Goal: Task Accomplishment & Management: Use online tool/utility

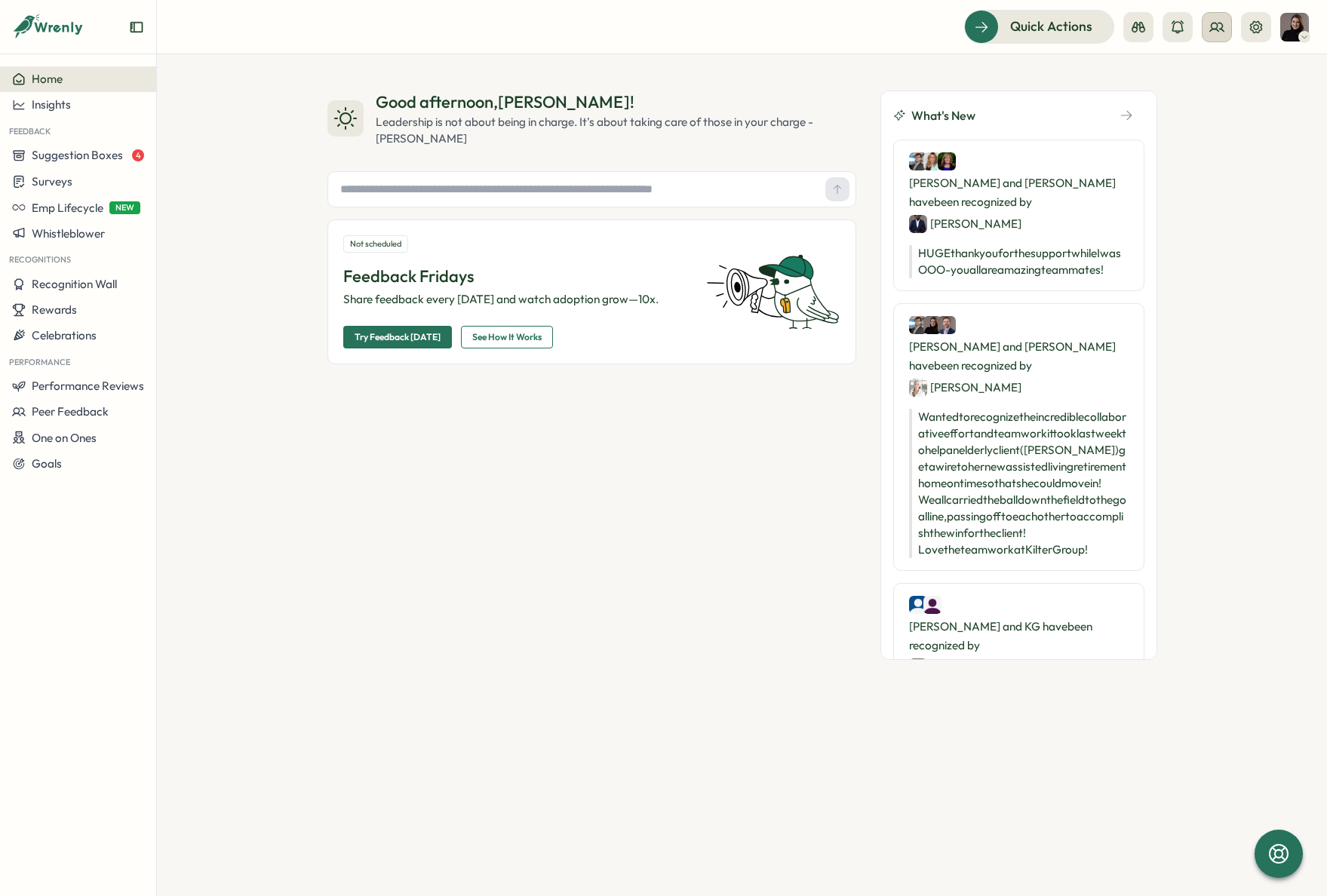
click at [1221, 27] on icon at bounding box center [1217, 27] width 15 height 15
click at [1206, 78] on div "Org Members" at bounding box center [1217, 75] width 95 height 17
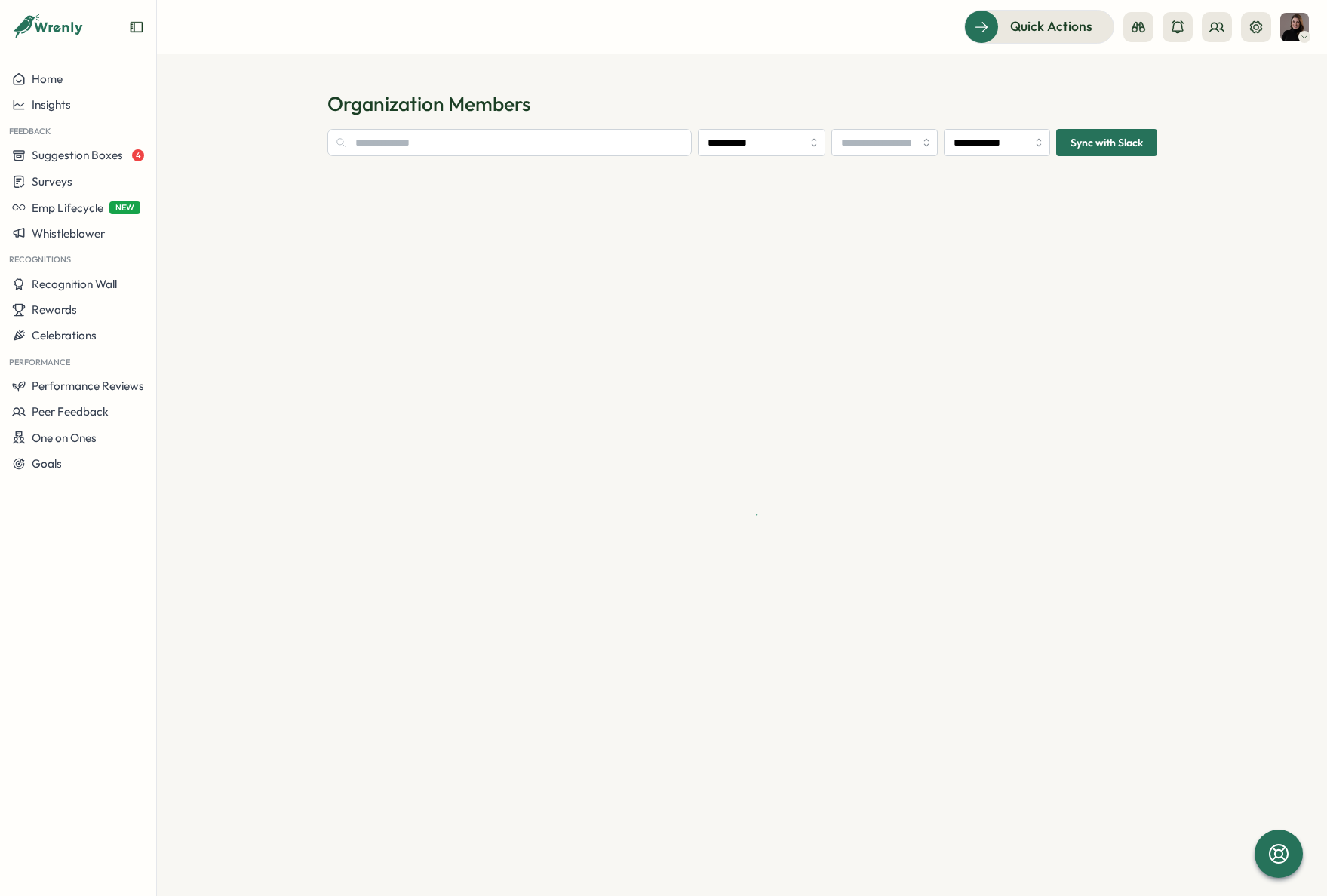
type input "**********"
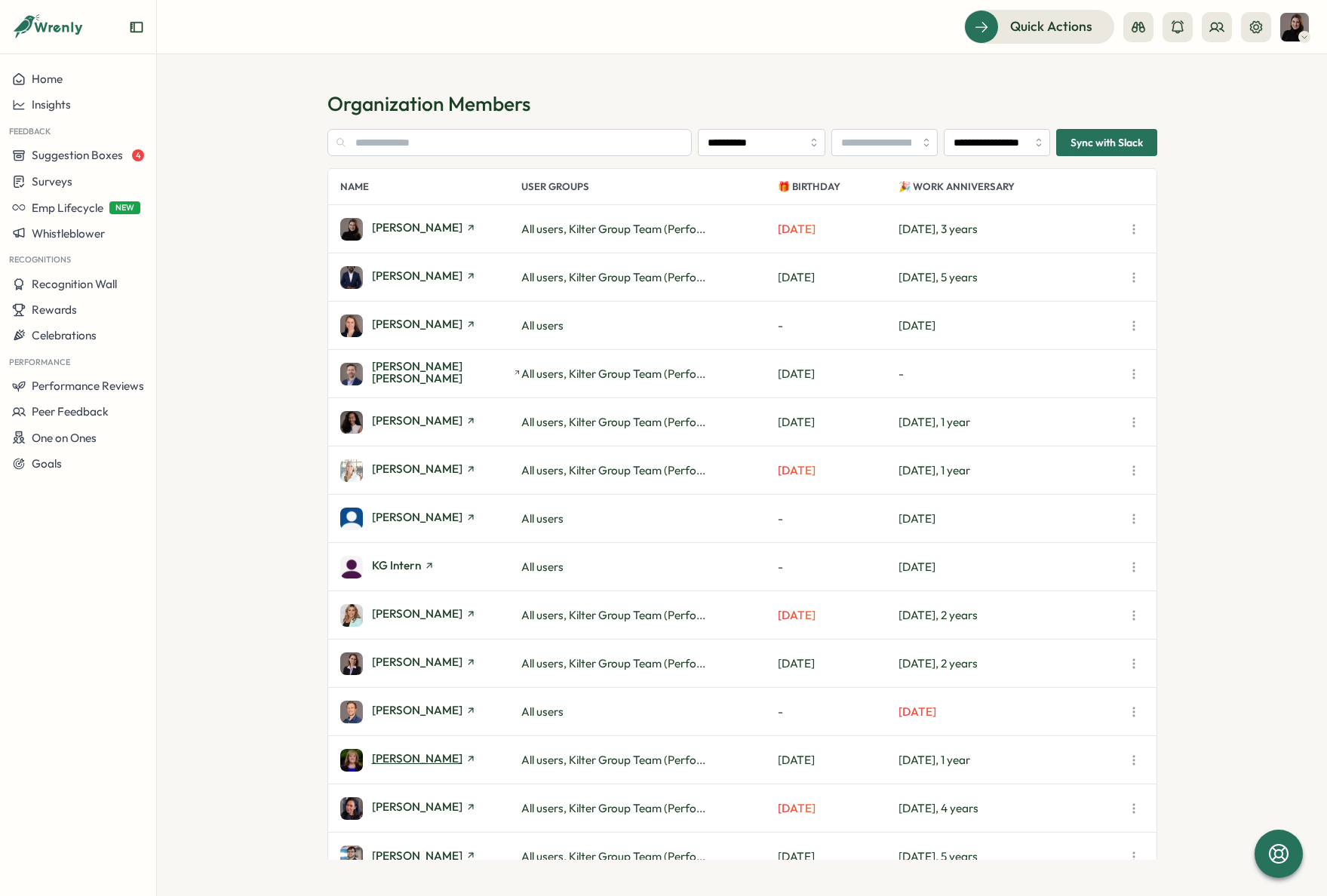
click at [445, 755] on span "[PERSON_NAME]" at bounding box center [417, 758] width 90 height 11
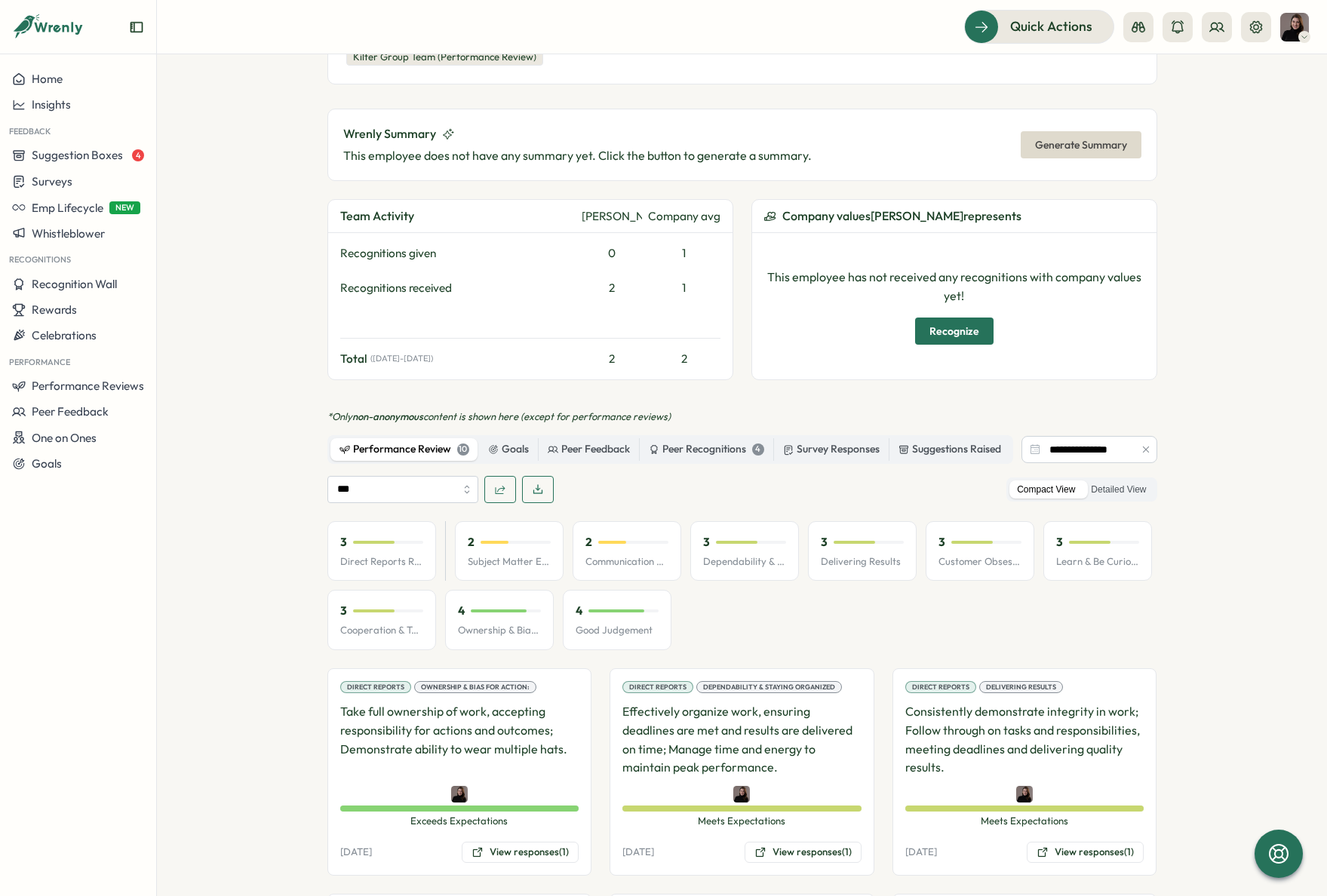
scroll to position [369, 0]
click at [502, 445] on div "Goals" at bounding box center [508, 449] width 40 height 17
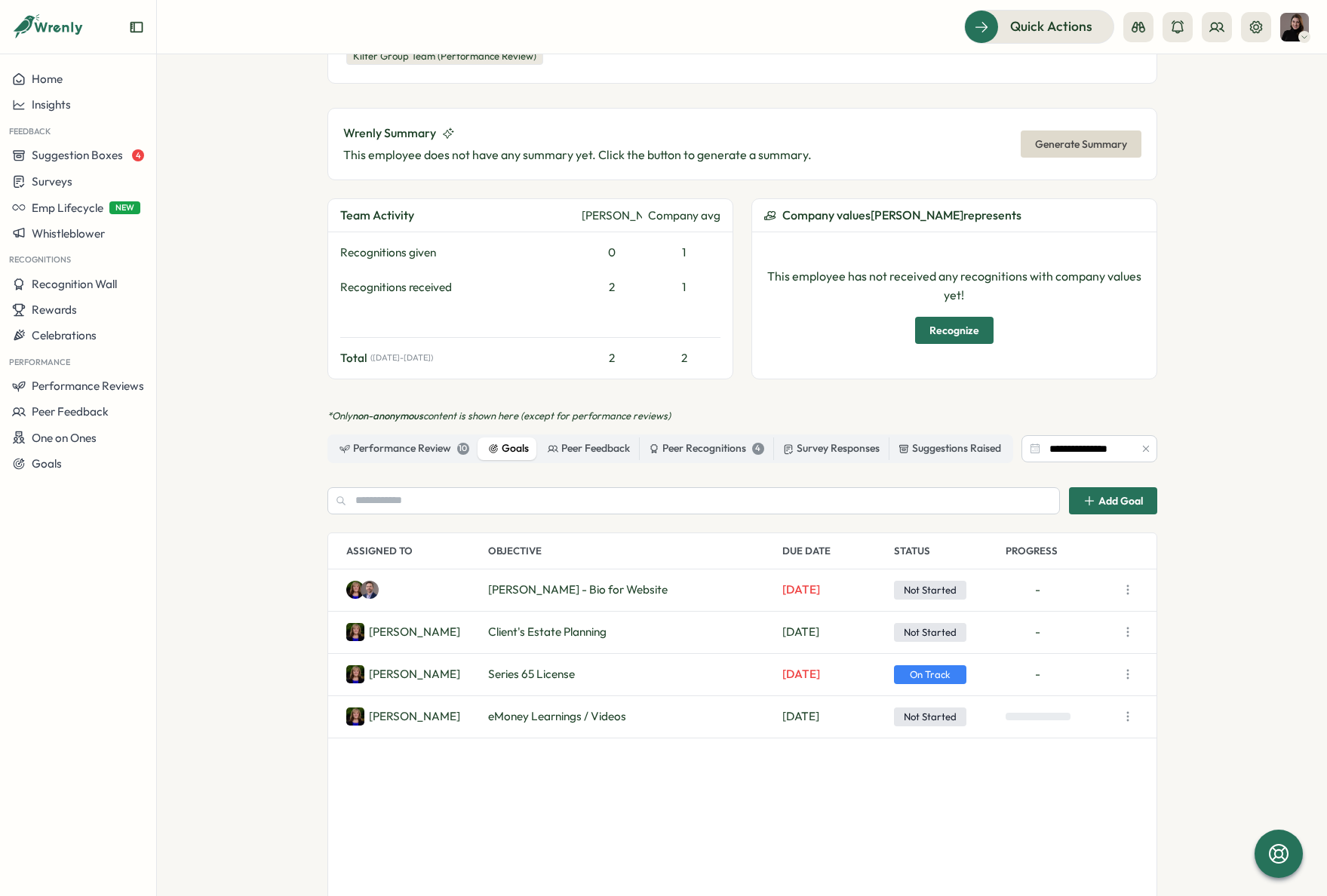
click at [712, 834] on div "Stephanie - Bio for Website Jul 01 Not Started - Stephanie H. Client's Estate P…" at bounding box center [743, 739] width 828 height 339
click at [1131, 678] on button "button" at bounding box center [1128, 674] width 21 height 21
click at [1055, 707] on button "View Details" at bounding box center [1055, 704] width 96 height 26
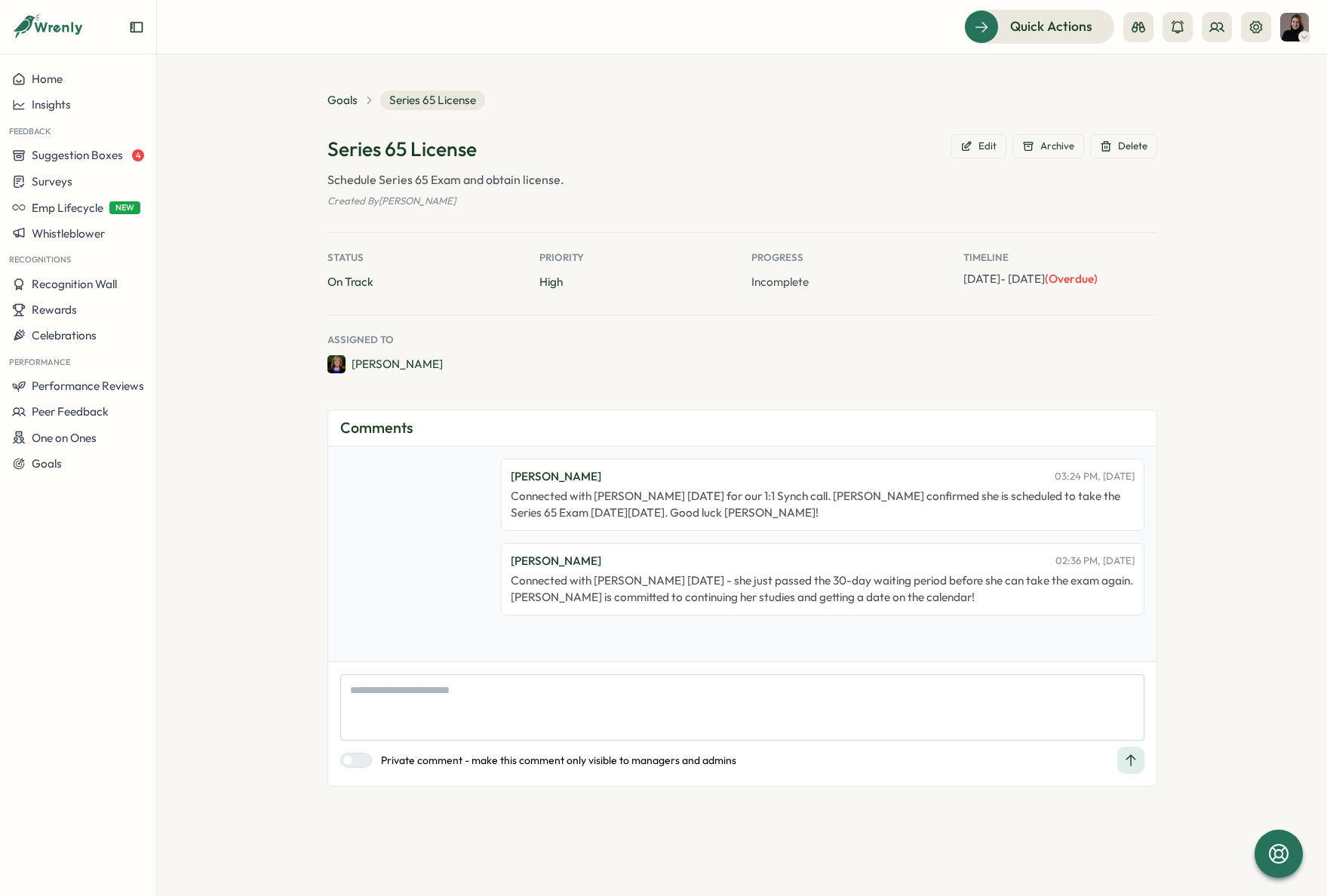
type textarea "*"
